Goal: Transaction & Acquisition: Purchase product/service

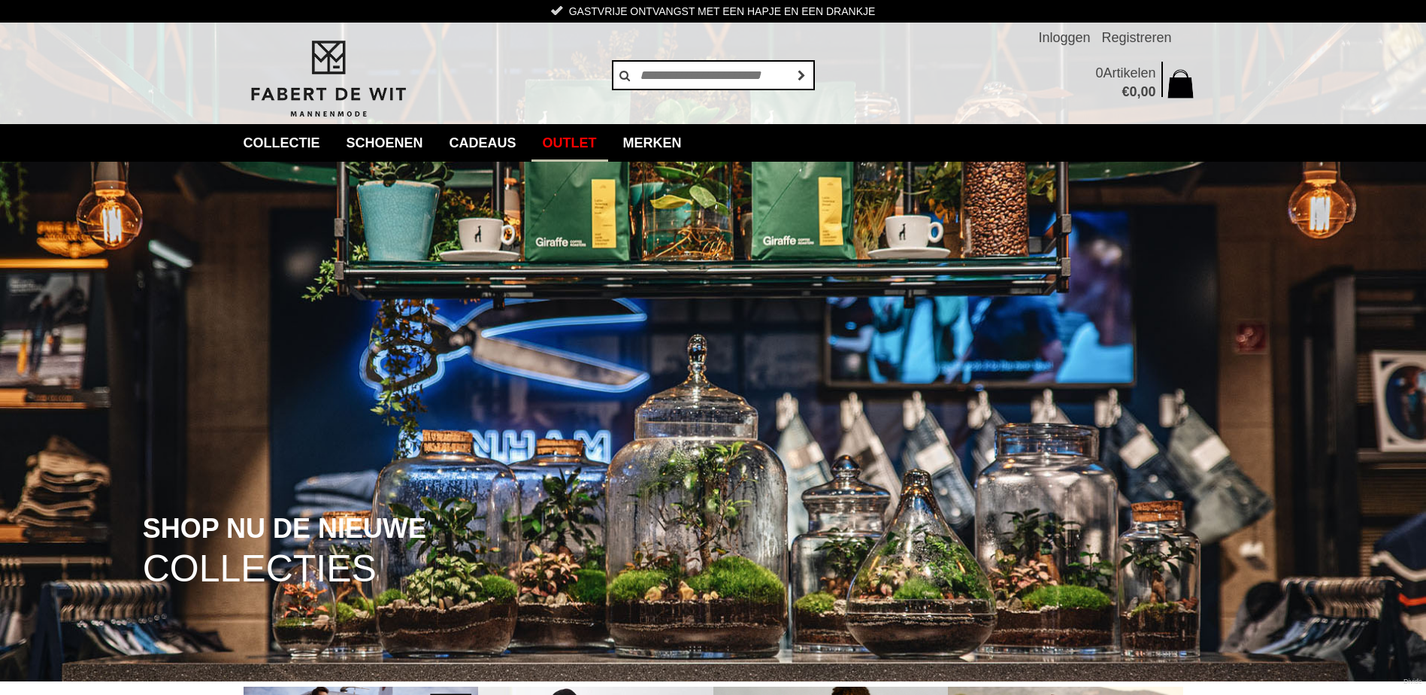
click at [601, 140] on link "Outlet" at bounding box center [569, 143] width 77 height 38
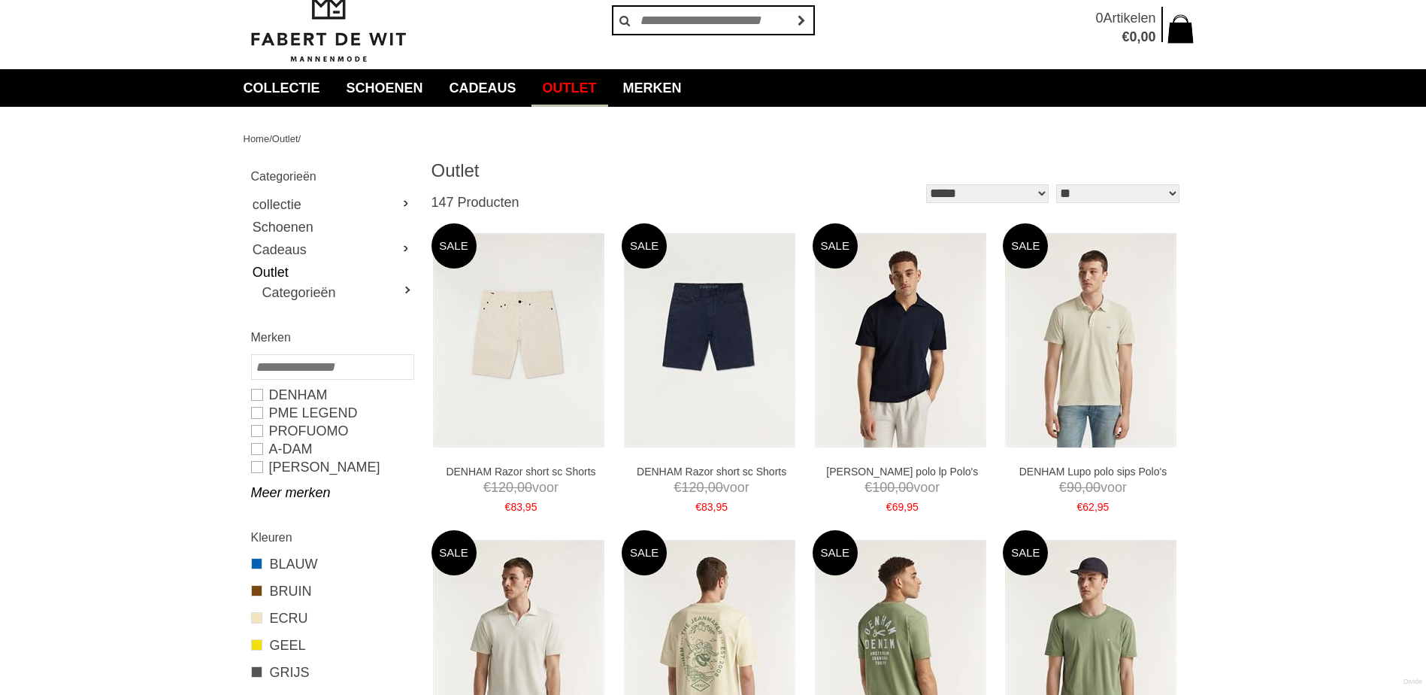
scroll to position [100, 0]
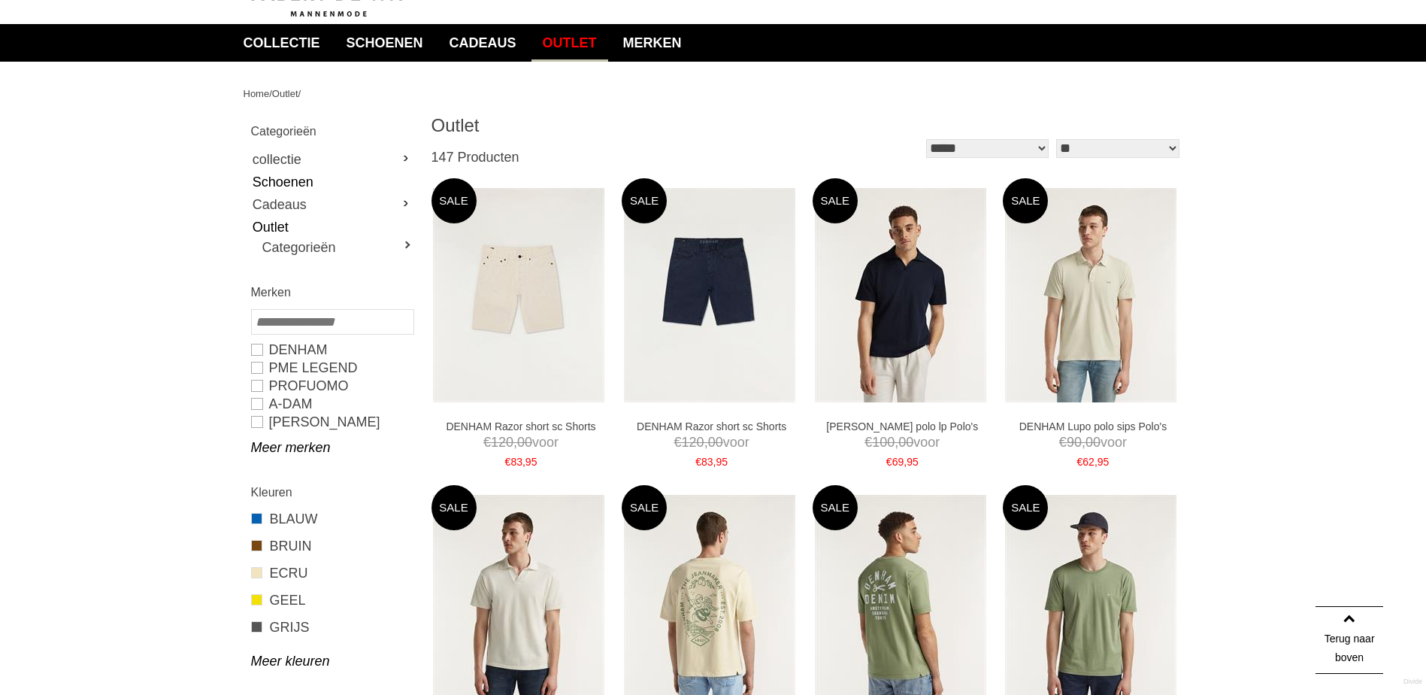
click at [300, 177] on link "Schoenen" at bounding box center [332, 182] width 162 height 23
type input "**"
type input "***"
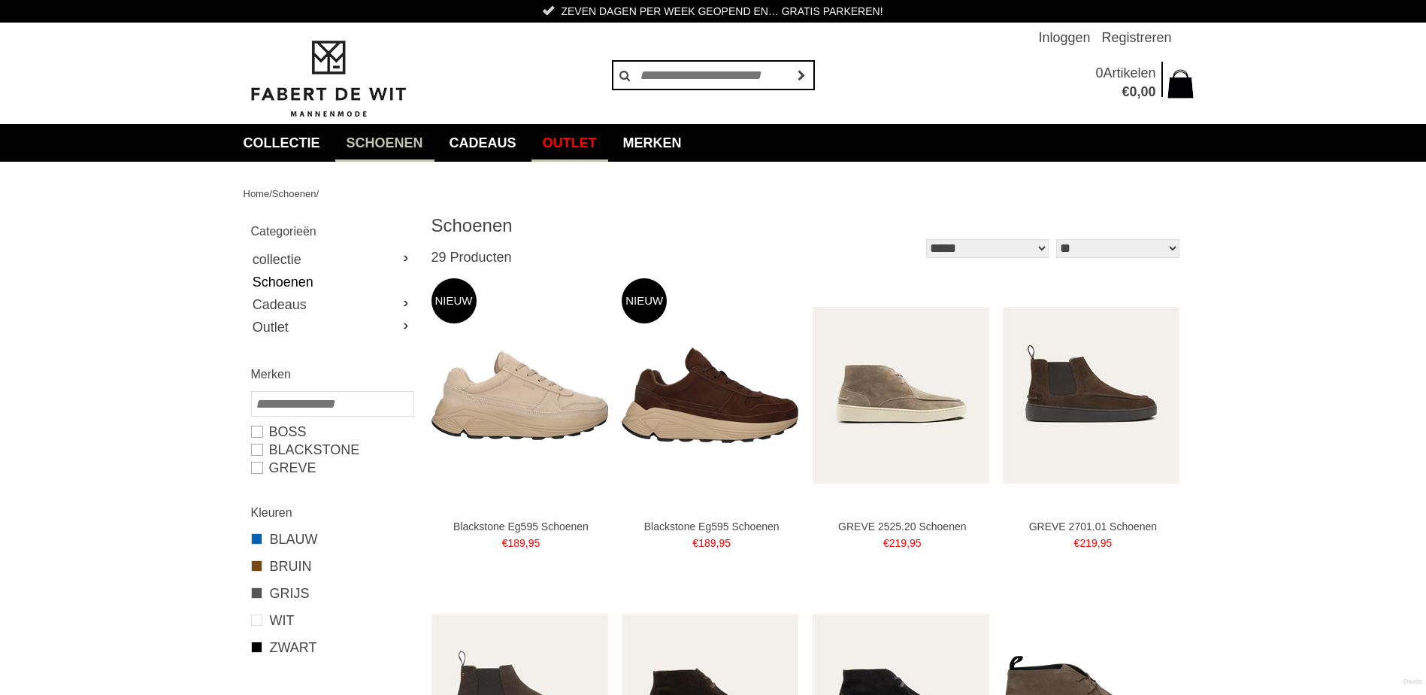
click at [584, 134] on link "Outlet" at bounding box center [569, 143] width 77 height 38
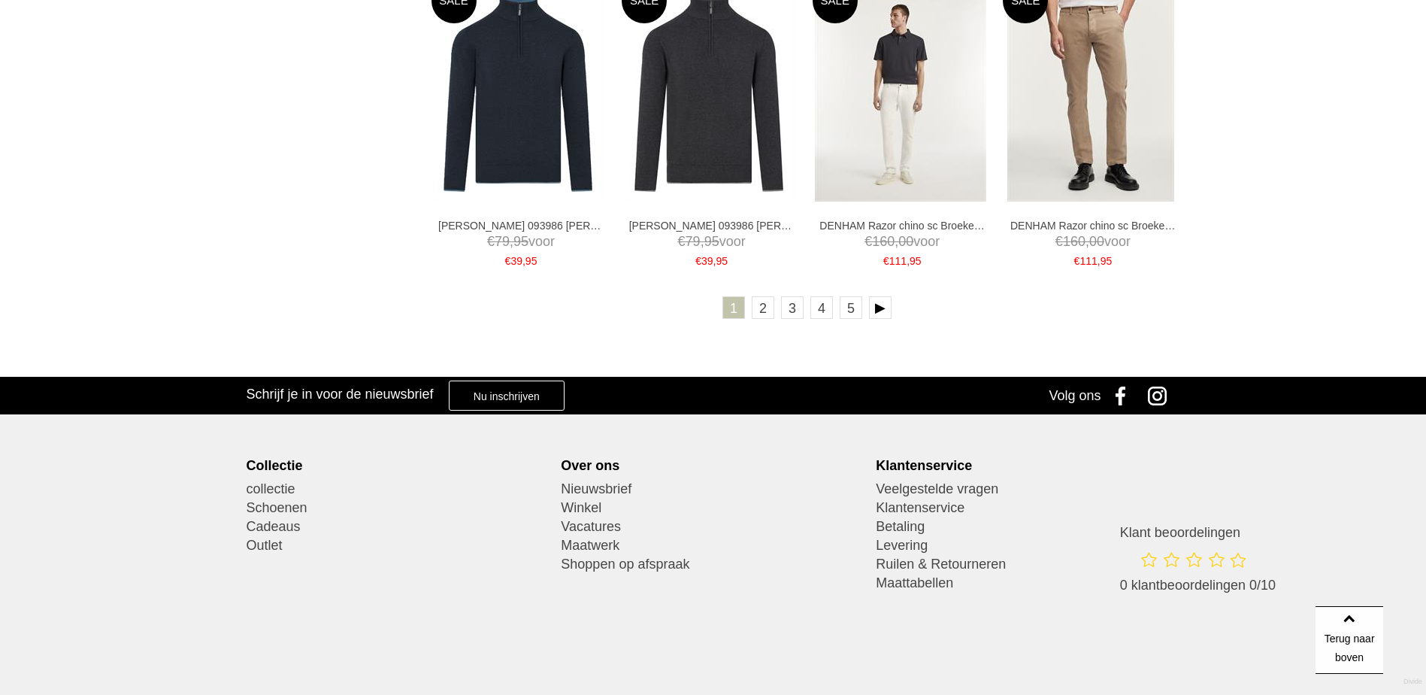
scroll to position [2806, 0]
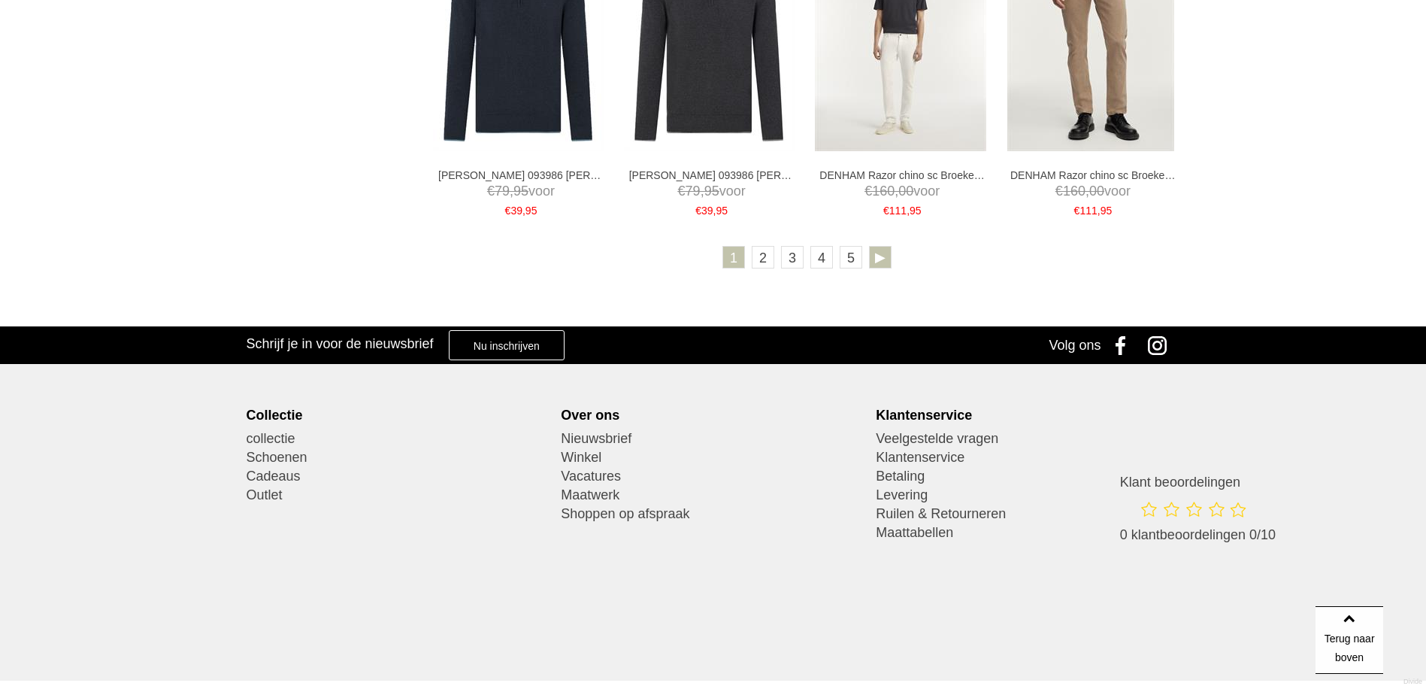
click at [877, 253] on link at bounding box center [880, 257] width 23 height 23
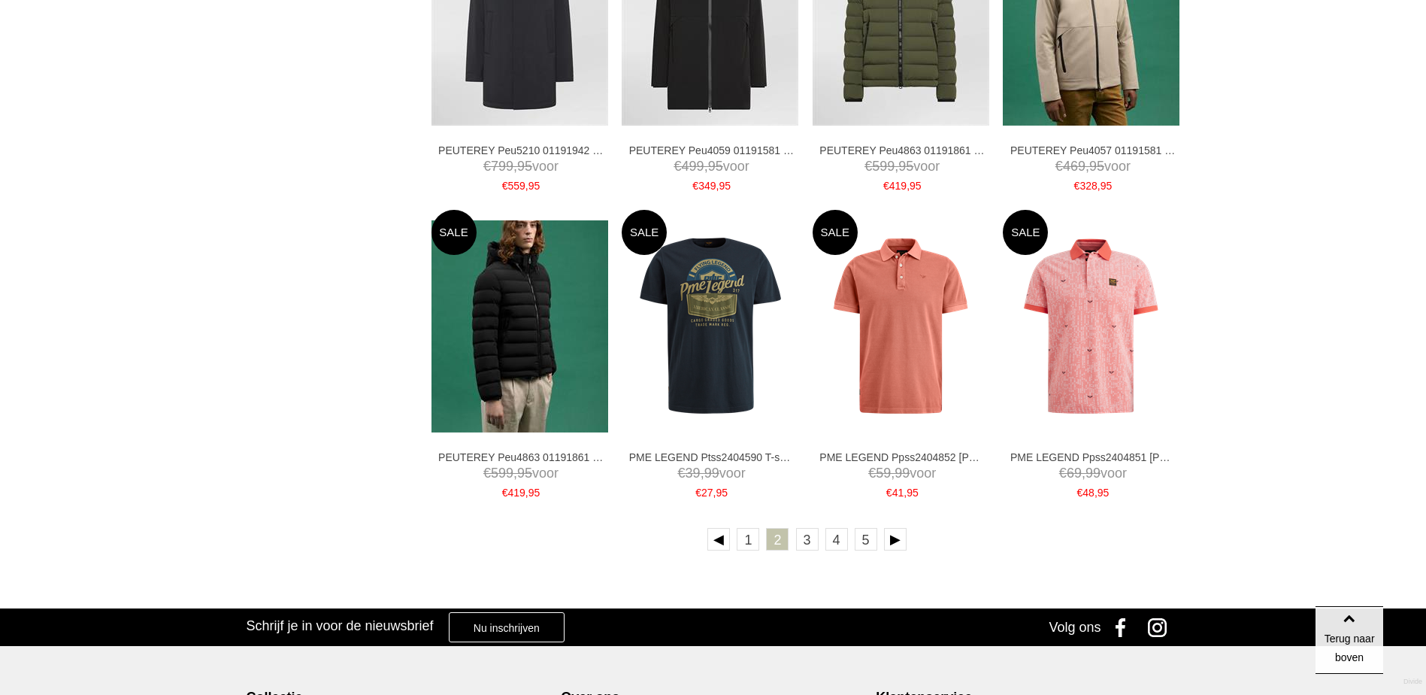
scroll to position [2606, 0]
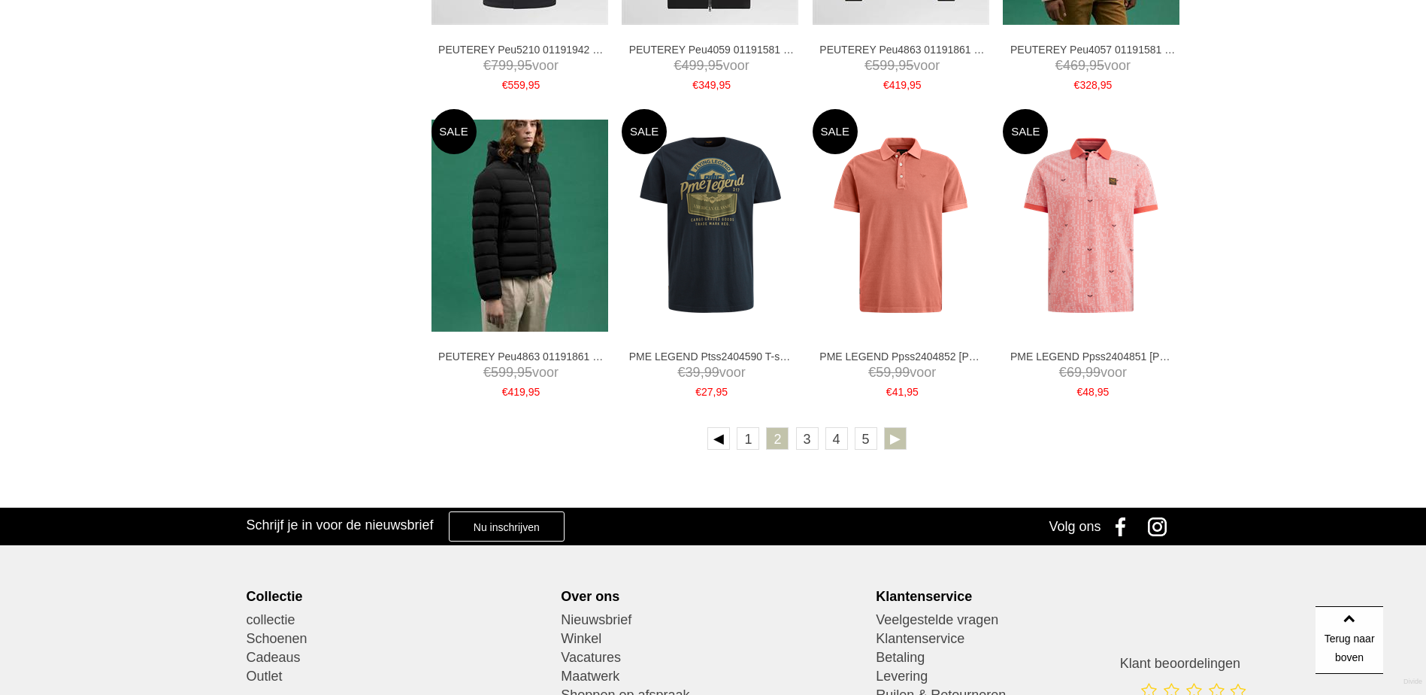
click at [891, 435] on link at bounding box center [895, 438] width 23 height 23
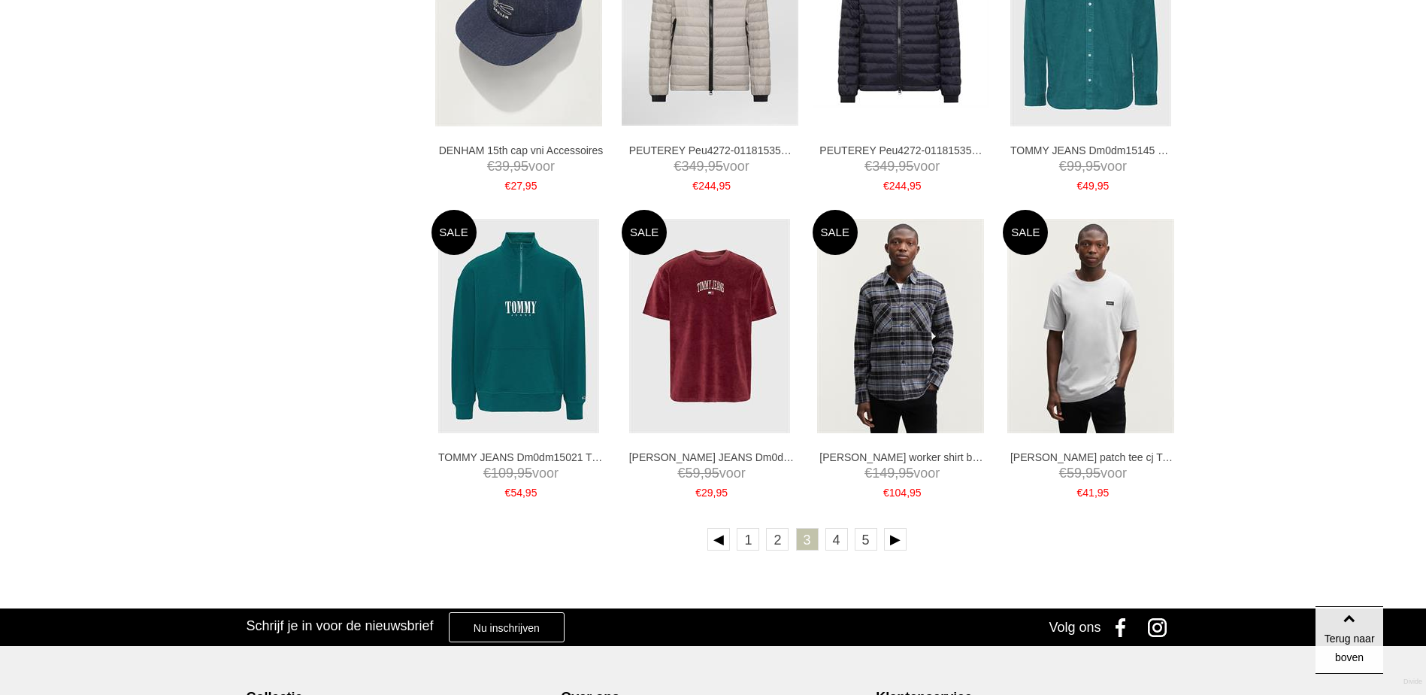
scroll to position [2606, 0]
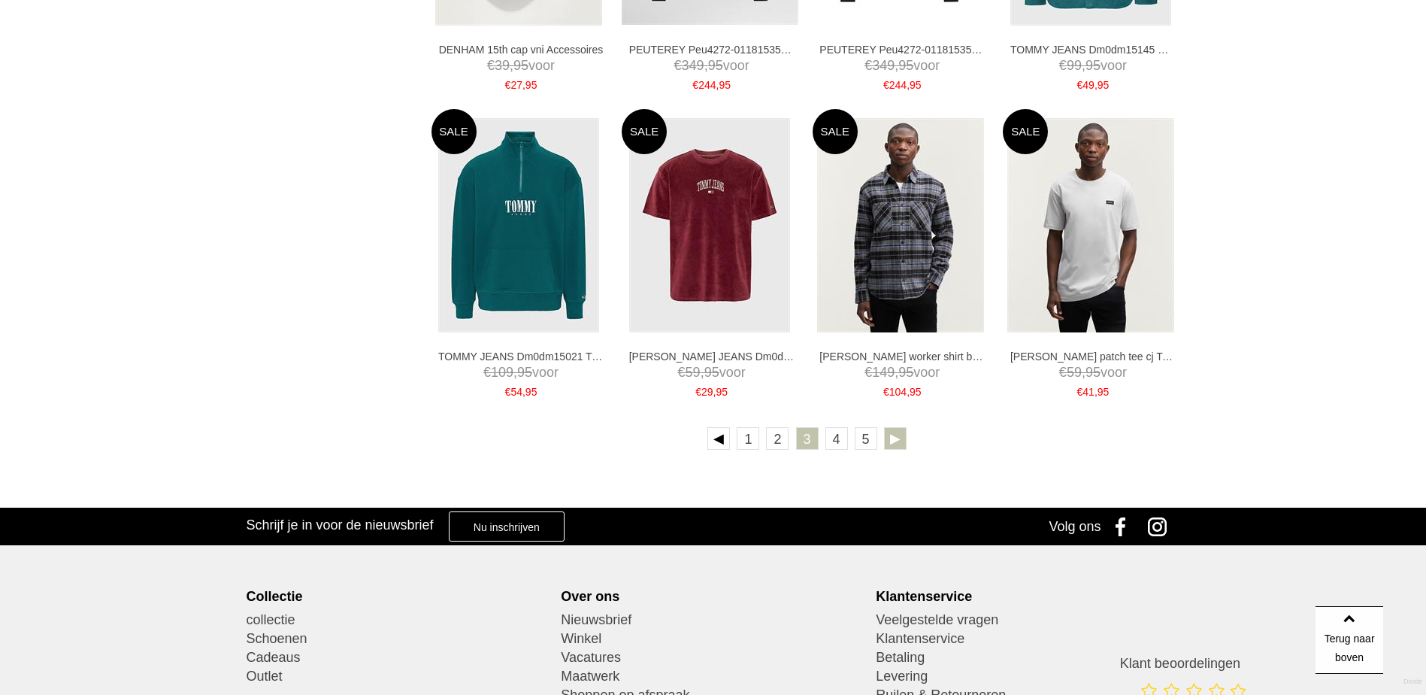
click at [892, 438] on link at bounding box center [895, 438] width 23 height 23
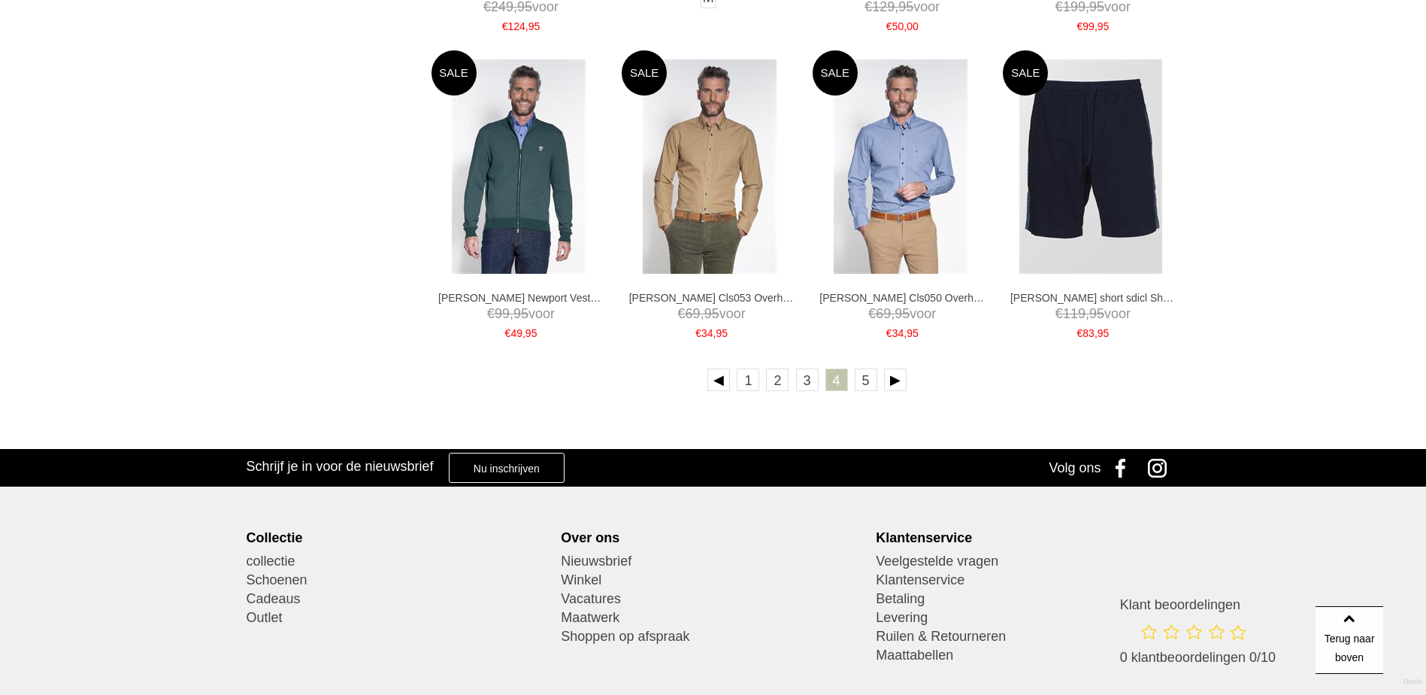
scroll to position [2706, 0]
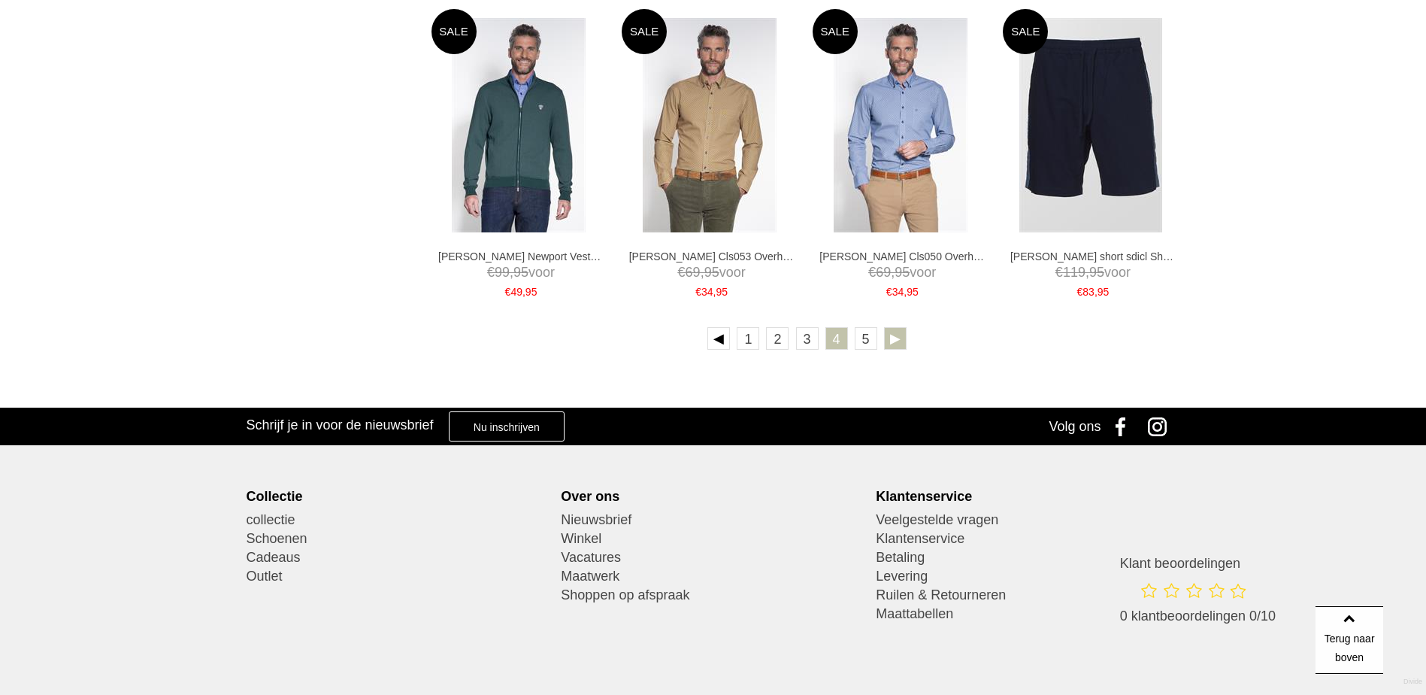
click at [889, 338] on link at bounding box center [895, 338] width 23 height 23
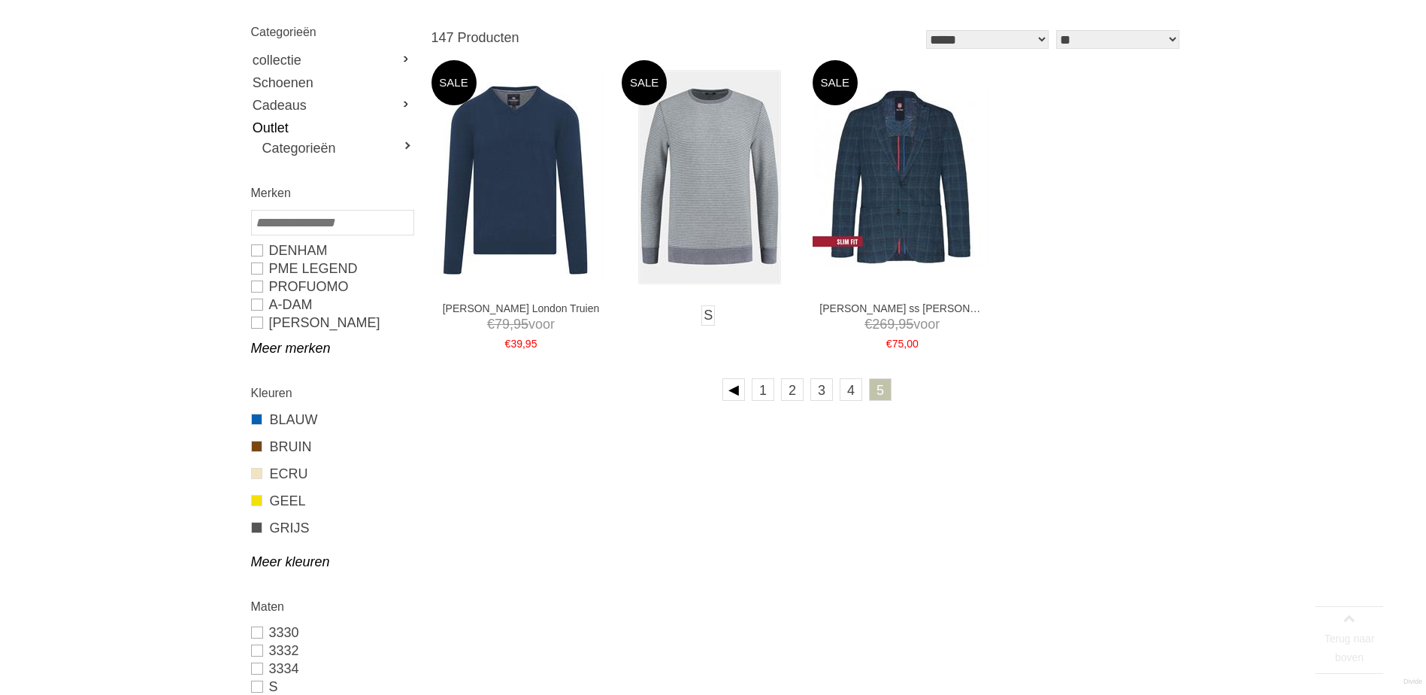
scroll to position [201, 0]
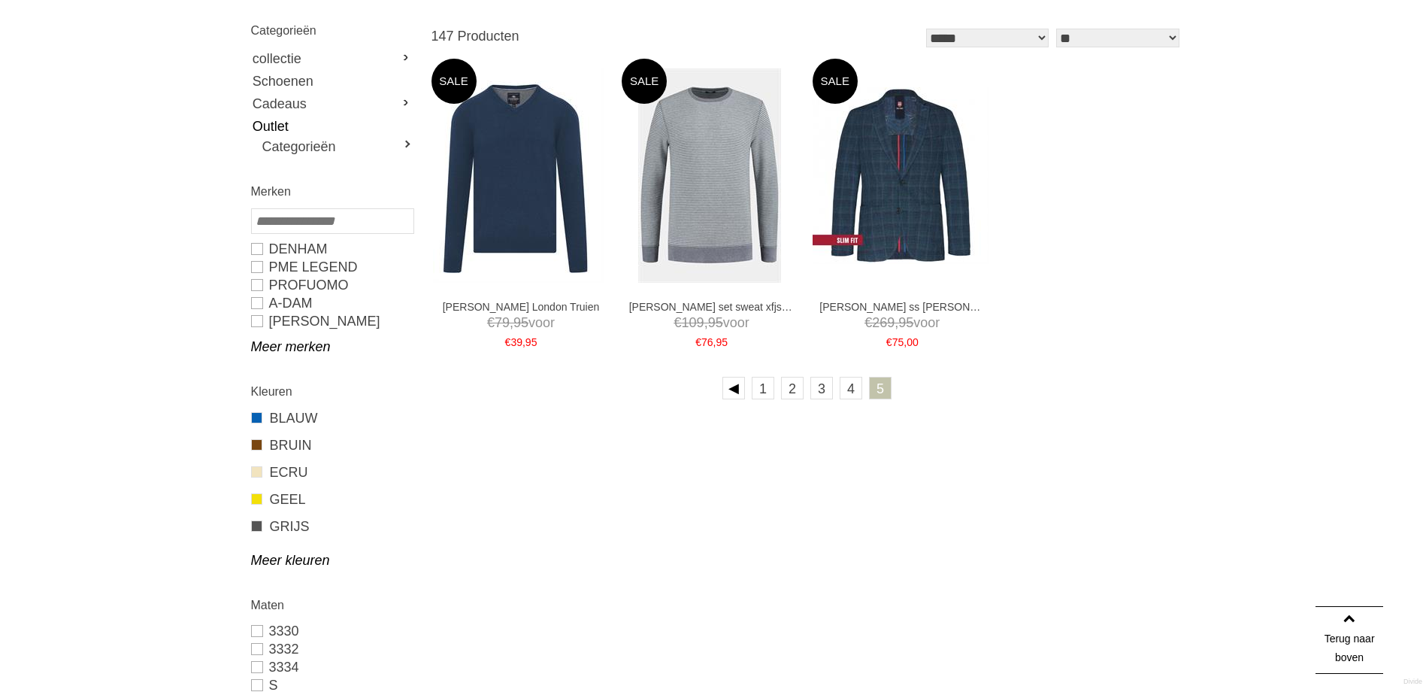
click at [877, 379] on link "5" at bounding box center [880, 388] width 23 height 23
